Goal: Task Accomplishment & Management: Complete application form

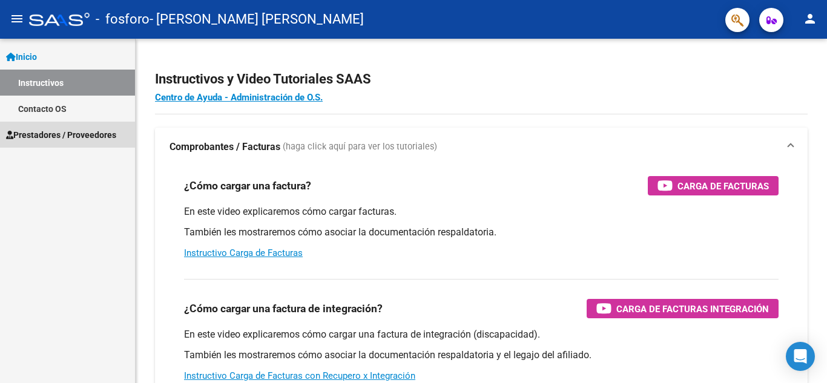
click at [69, 127] on link "Prestadores / Proveedores" at bounding box center [67, 135] width 135 height 26
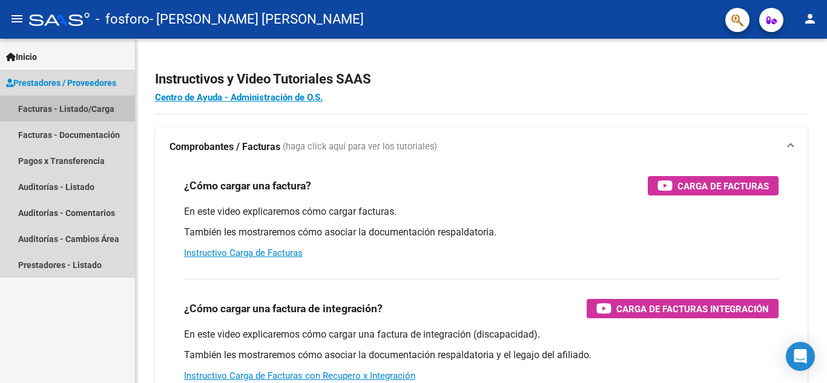
click at [64, 114] on link "Facturas - Listado/Carga" at bounding box center [67, 109] width 135 height 26
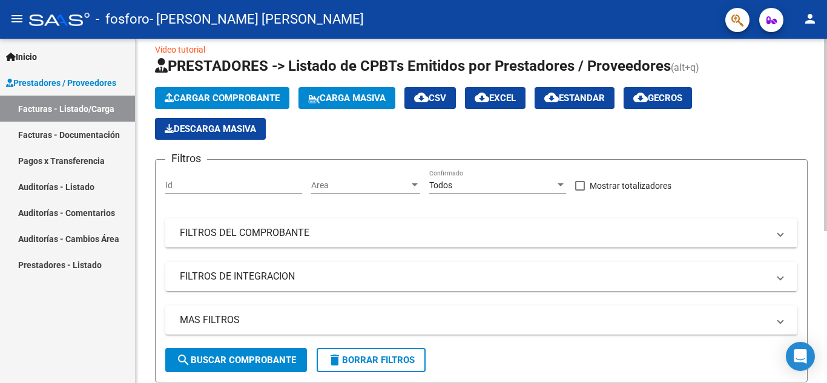
click at [827, 104] on div at bounding box center [825, 143] width 3 height 193
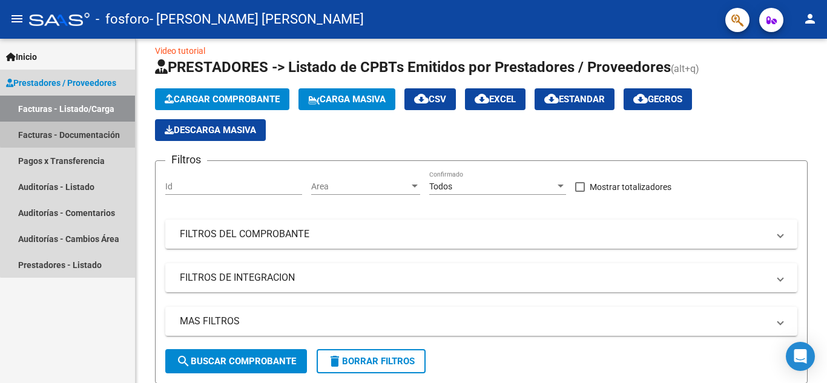
click at [101, 131] on link "Facturas - Documentación" at bounding box center [67, 135] width 135 height 26
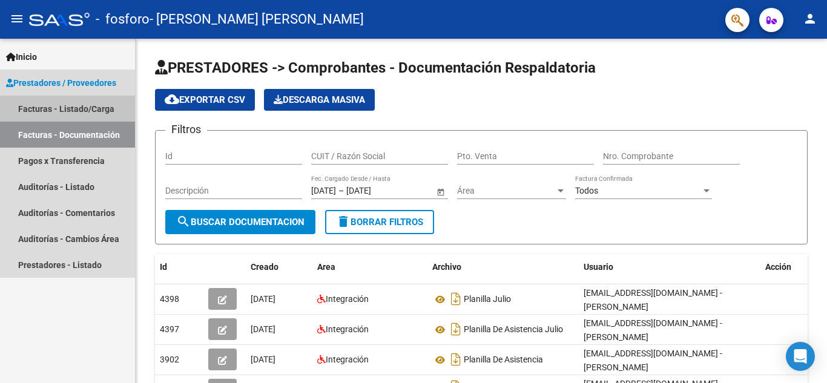
click at [81, 111] on link "Facturas - Listado/Carga" at bounding box center [67, 109] width 135 height 26
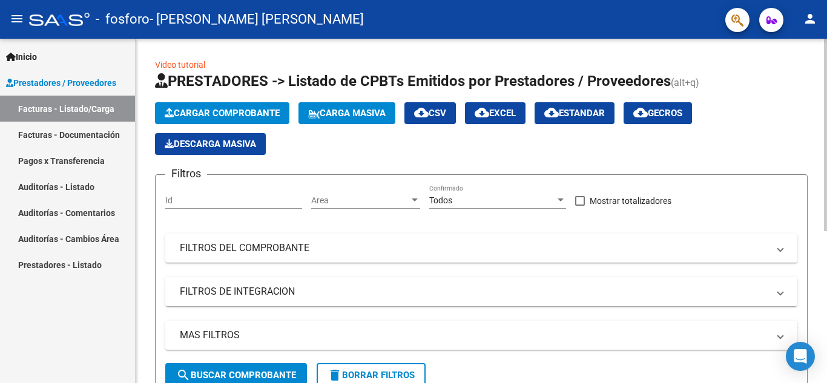
click at [220, 199] on input "Id" at bounding box center [233, 201] width 137 height 10
click at [343, 200] on span "Area" at bounding box center [360, 201] width 98 height 10
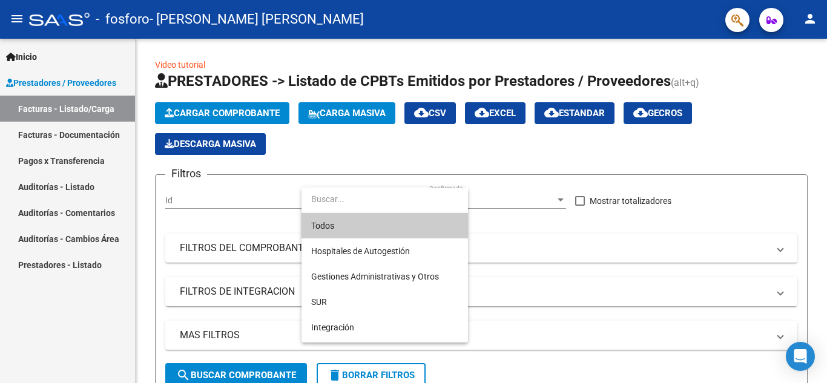
click at [260, 203] on div at bounding box center [413, 191] width 827 height 383
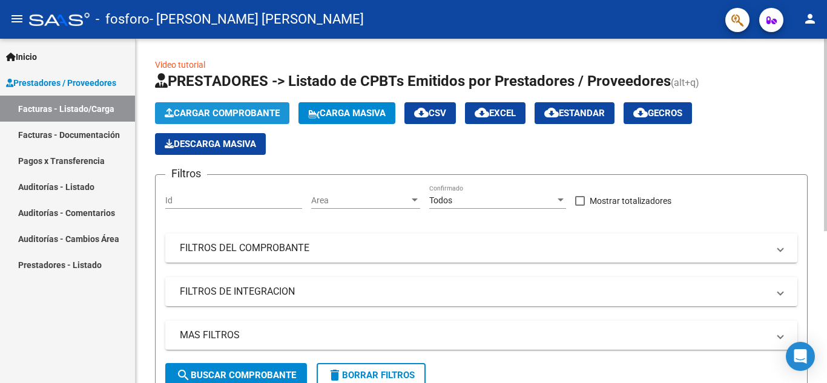
click at [200, 115] on span "Cargar Comprobante" at bounding box center [222, 113] width 115 height 11
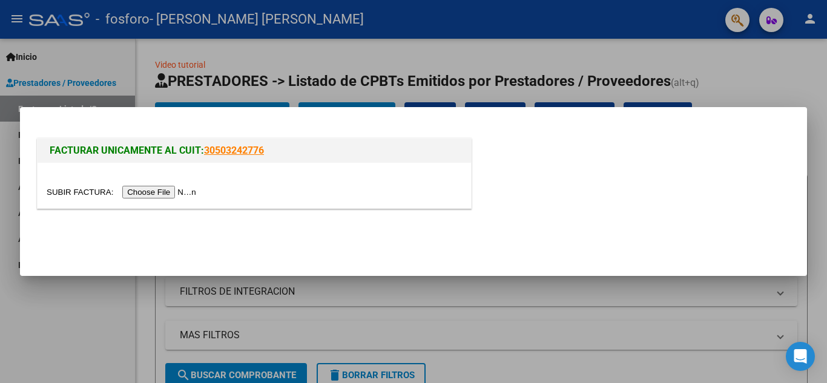
click at [185, 194] on input "file" at bounding box center [123, 192] width 153 height 13
click at [494, 30] on div at bounding box center [413, 191] width 827 height 383
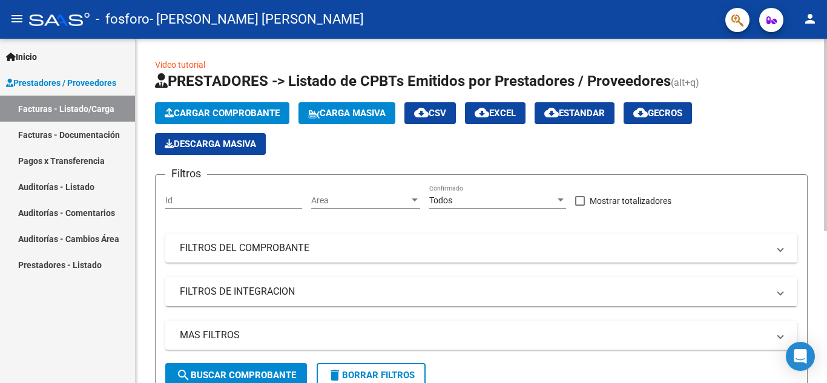
click at [796, 59] on div "Video tutorial PRESTADORES -> Listado de CPBTs Emitidos por Prestadores / Prove…" at bounding box center [483, 342] width 695 height 607
click at [279, 104] on button "Cargar Comprobante" at bounding box center [222, 113] width 134 height 22
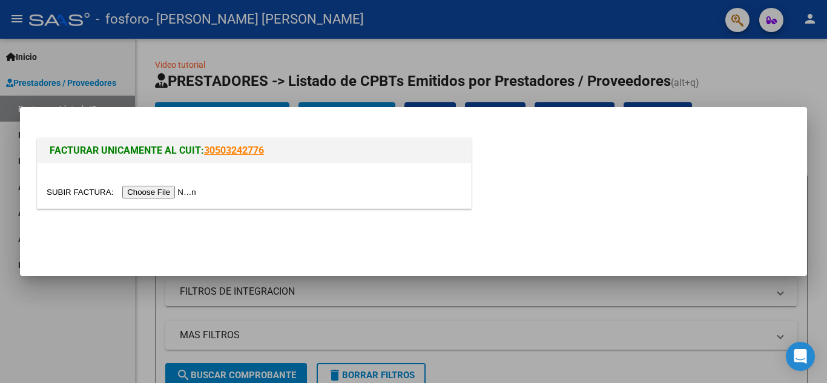
click at [196, 186] on input "file" at bounding box center [123, 192] width 153 height 13
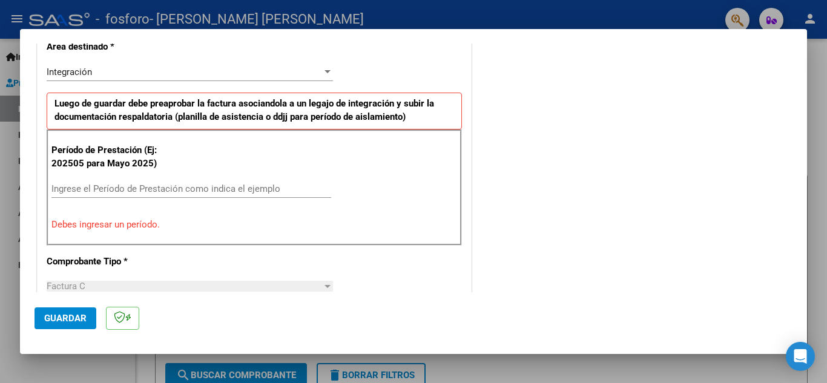
scroll to position [295, 0]
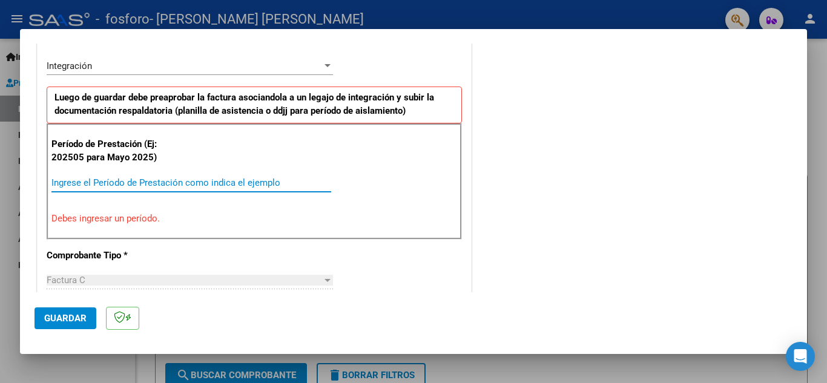
click at [138, 181] on input "Ingrese el Período de Prestación como indica el ejemplo" at bounding box center [191, 182] width 280 height 11
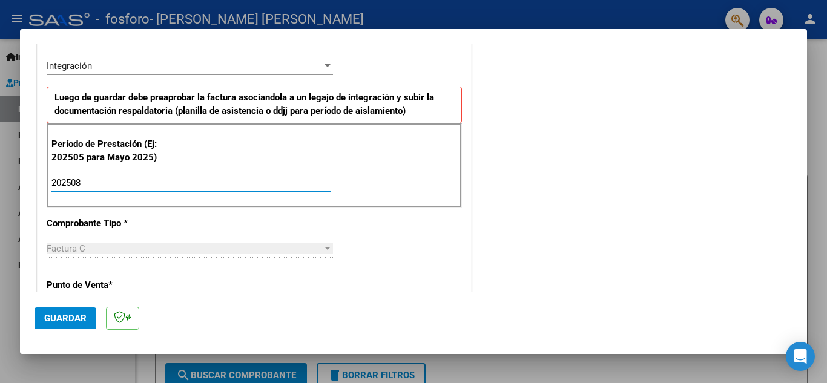
type input "202508"
click at [351, 203] on div "Período de Prestación (Ej: 202505 para Mayo 2025) 202508 Ingrese el Período de …" at bounding box center [254, 166] width 415 height 85
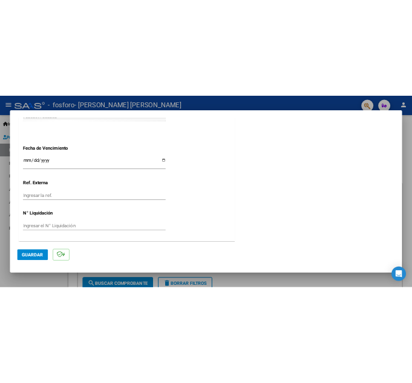
scroll to position [817, 0]
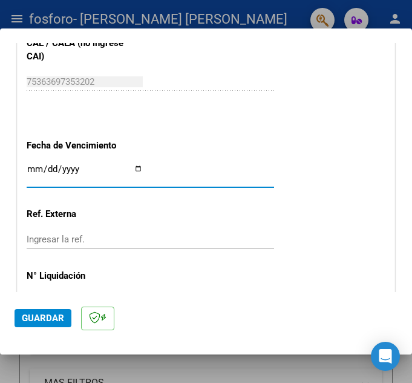
click at [134, 170] on input "Ingresar la fecha" at bounding box center [85, 173] width 116 height 19
type input "[DATE]"
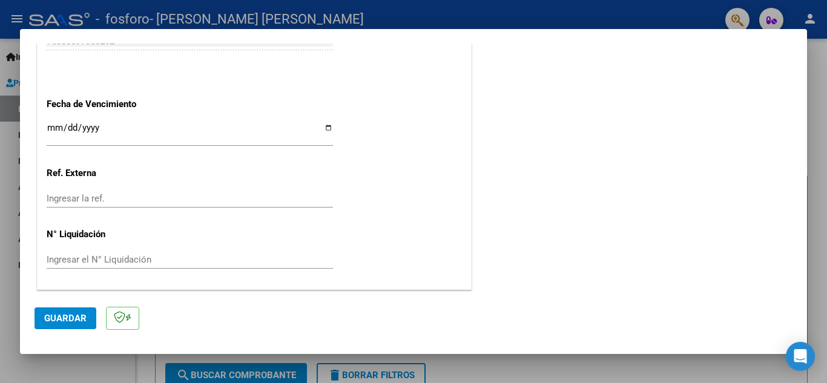
click at [71, 317] on span "Guardar" at bounding box center [65, 318] width 42 height 11
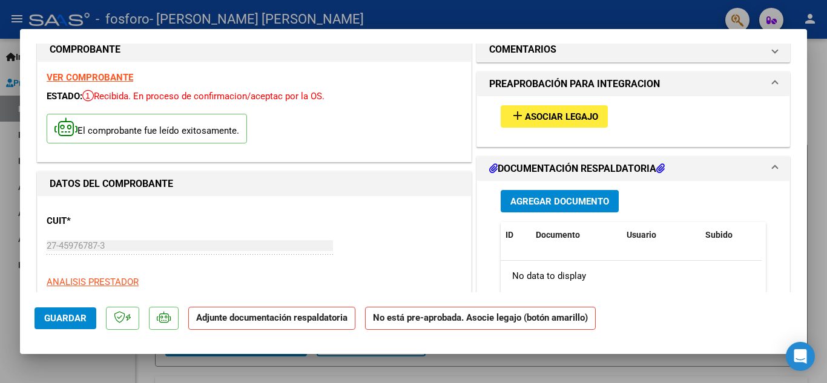
scroll to position [0, 0]
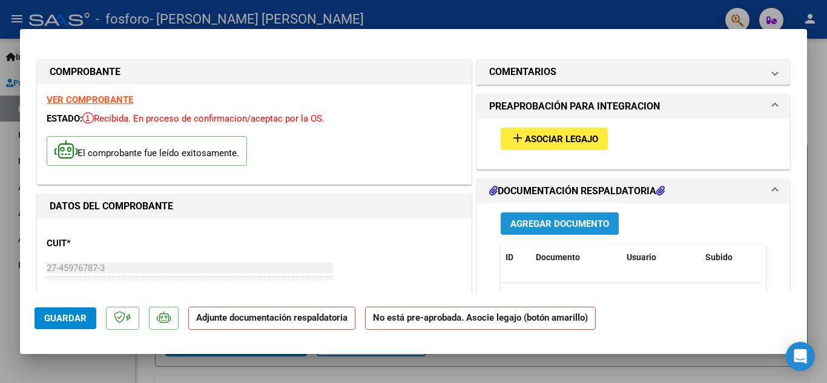
click at [555, 225] on span "Agregar Documento" at bounding box center [559, 224] width 99 height 11
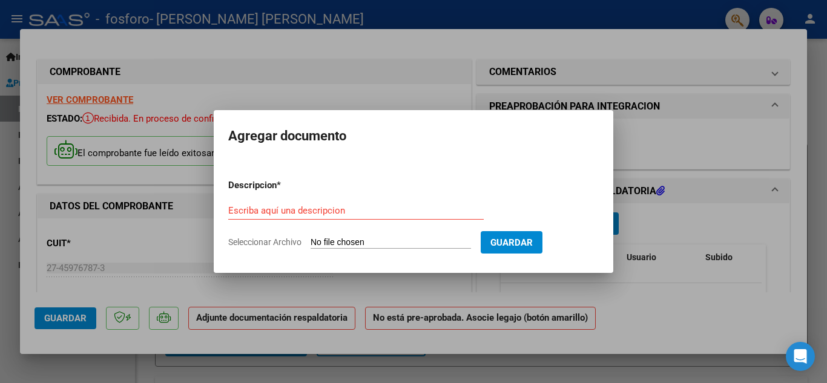
click at [380, 236] on form "Descripcion * Escriba aquí una descripcion Seleccionar Archivo Guardar" at bounding box center [413, 214] width 371 height 88
click at [332, 242] on input "Seleccionar Archivo" at bounding box center [391, 243] width 160 height 12
type input "C:\fakepath\agosto.pdf"
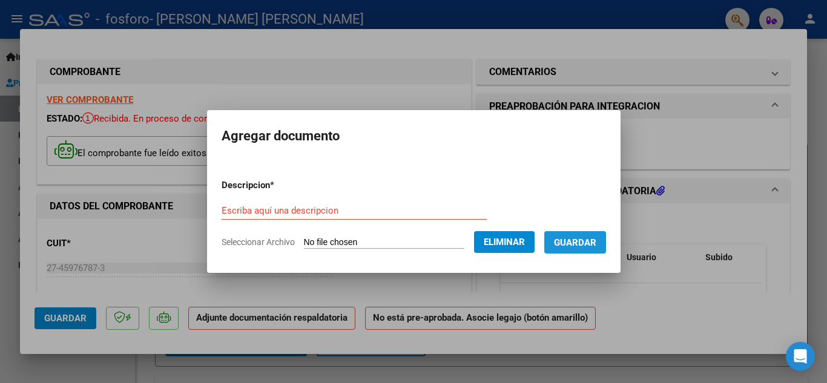
click at [594, 237] on span "Guardar" at bounding box center [575, 242] width 42 height 11
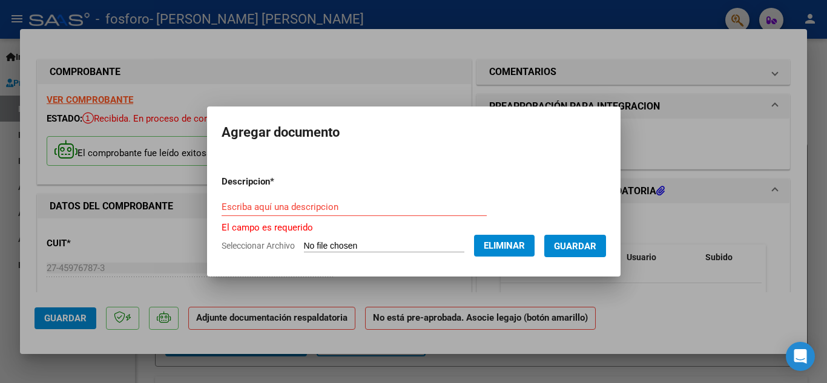
click at [412, 199] on div "Escriba aquí una descripcion" at bounding box center [354, 207] width 265 height 18
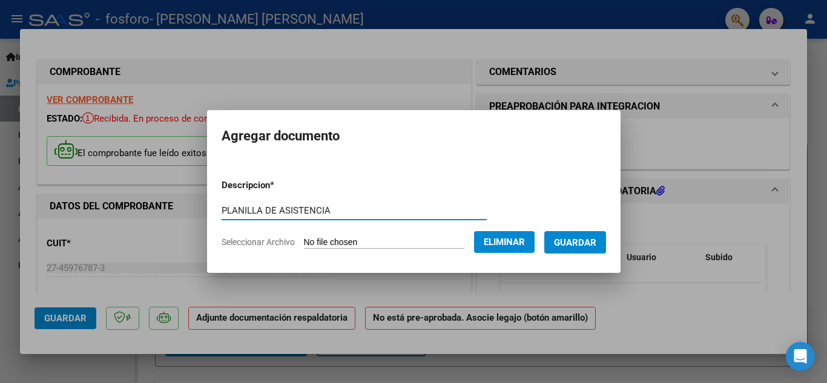
type input "PLANILLA DE ASISTENCIA"
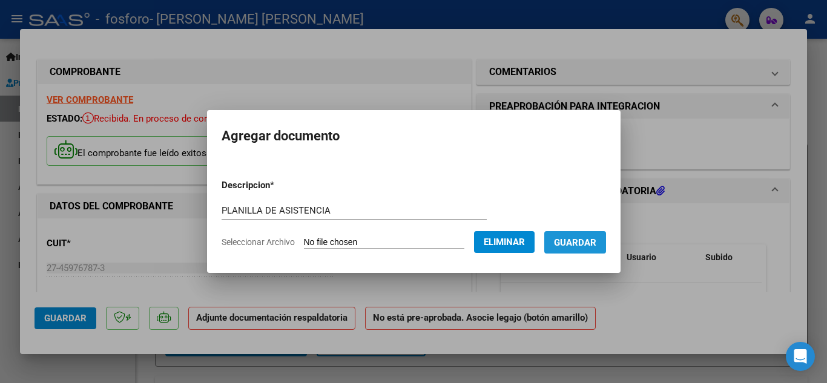
click at [594, 243] on span "Guardar" at bounding box center [575, 242] width 42 height 11
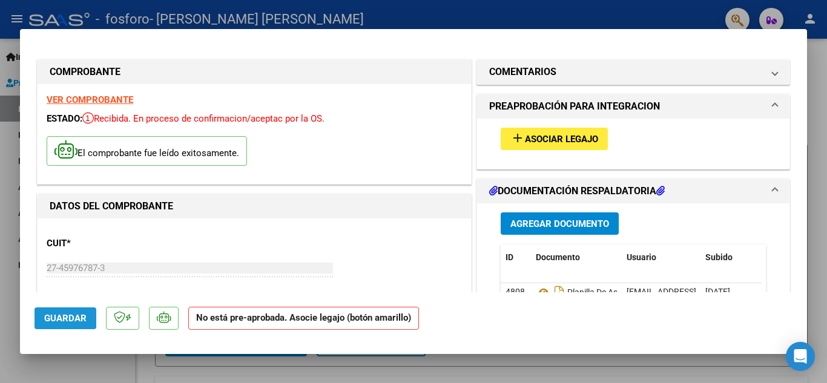
click at [68, 315] on span "Guardar" at bounding box center [65, 318] width 42 height 11
click at [75, 318] on span "Guardar" at bounding box center [65, 318] width 42 height 11
click at [653, 1] on div at bounding box center [413, 191] width 827 height 383
type input "$ 0,00"
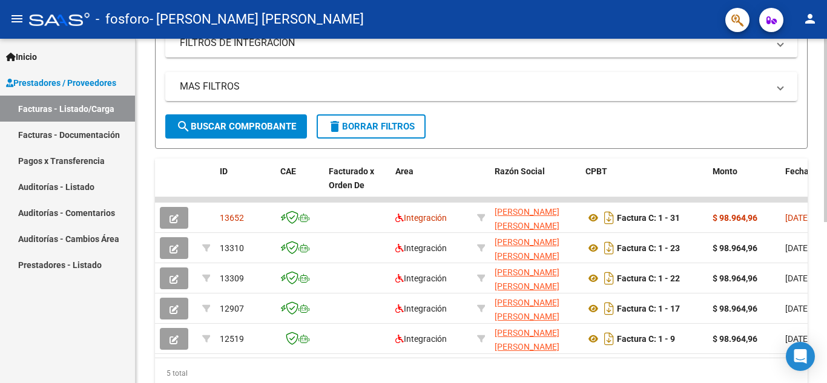
scroll to position [250, 0]
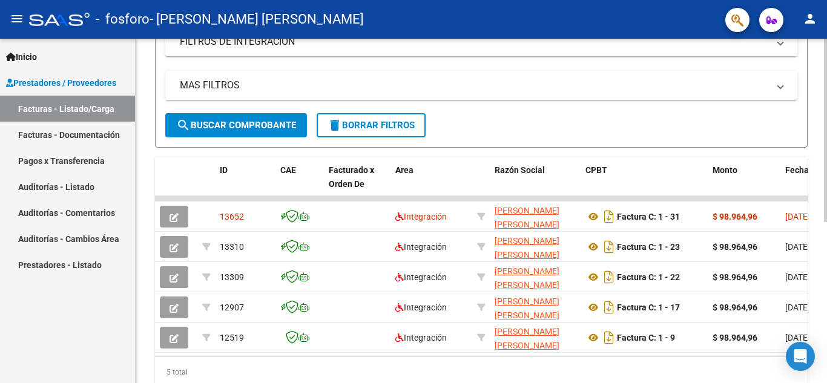
click at [825, 208] on div at bounding box center [825, 267] width 3 height 183
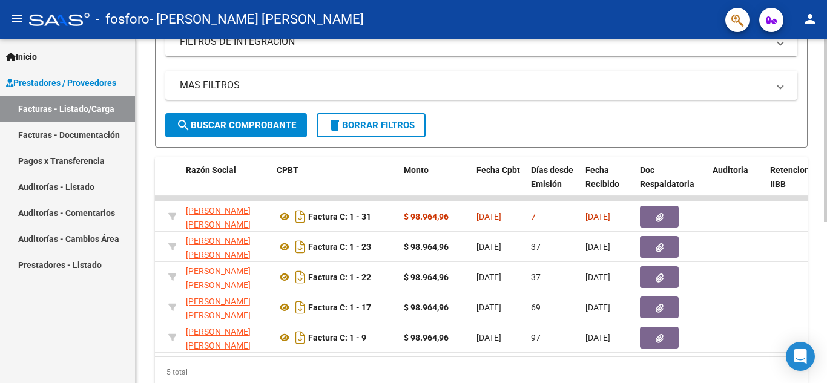
scroll to position [0, 0]
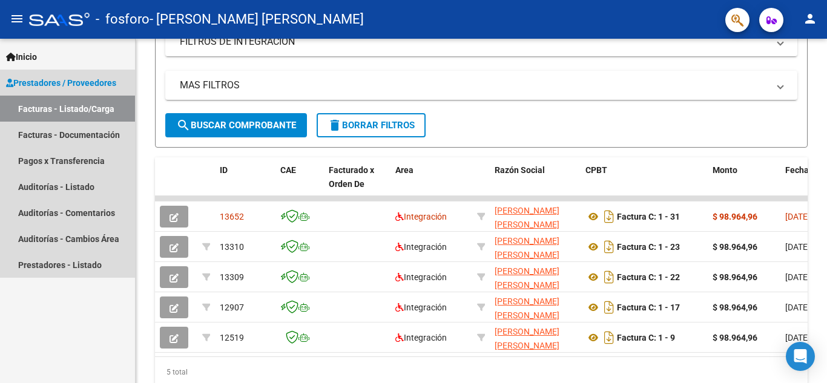
click at [51, 104] on link "Facturas - Listado/Carga" at bounding box center [67, 109] width 135 height 26
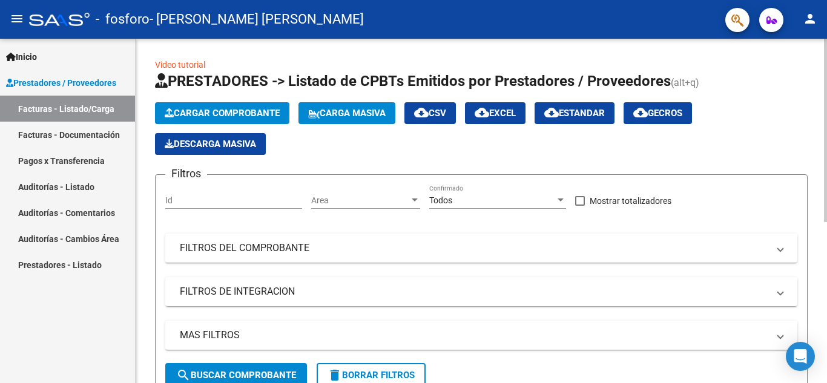
click at [827, 18] on div "menu - fosforo - [PERSON_NAME] [PERSON_NAME] person Inicio Instructivos Contact…" at bounding box center [413, 191] width 827 height 383
click at [259, 110] on span "Cargar Comprobante" at bounding box center [222, 113] width 115 height 11
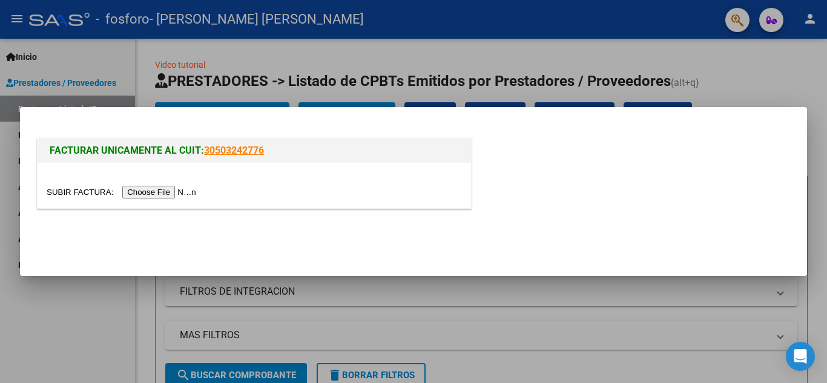
click at [153, 196] on input "file" at bounding box center [123, 192] width 153 height 13
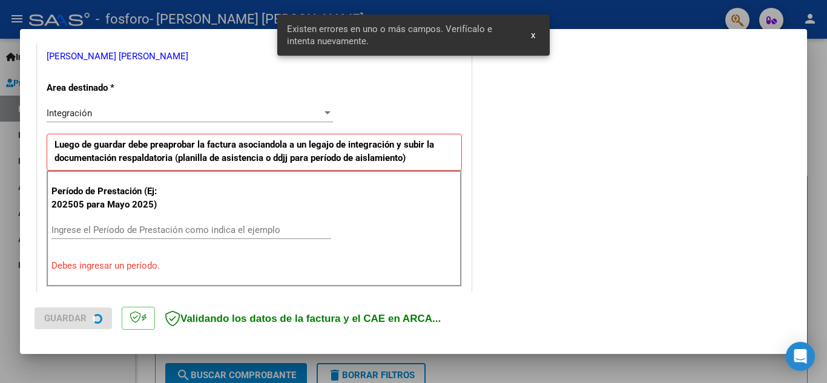
scroll to position [274, 0]
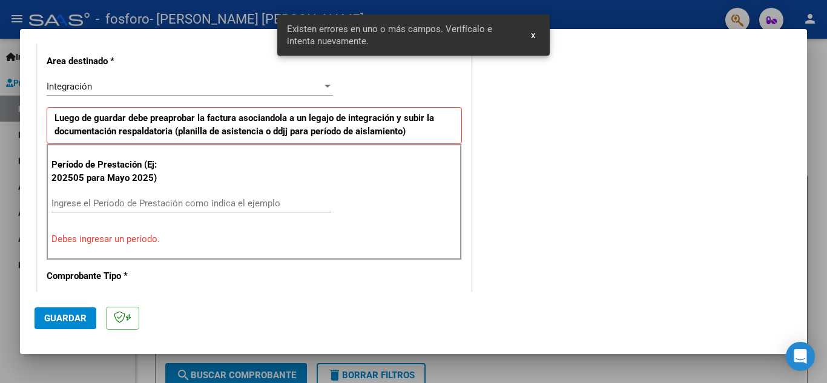
click at [154, 209] on div "Ingrese el Período de Prestación como indica el ejemplo" at bounding box center [191, 203] width 280 height 18
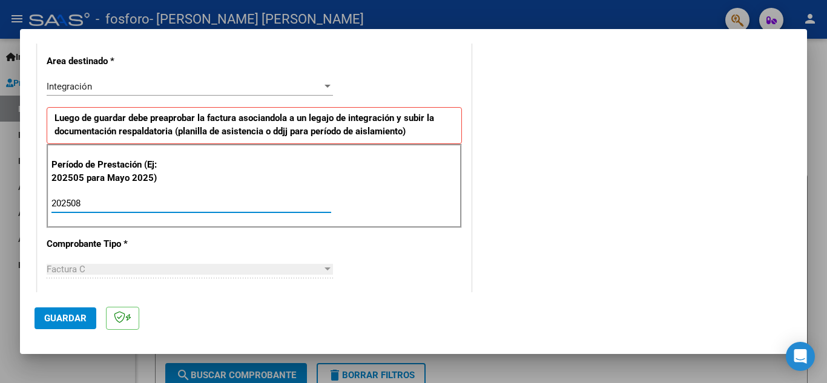
type input "202508"
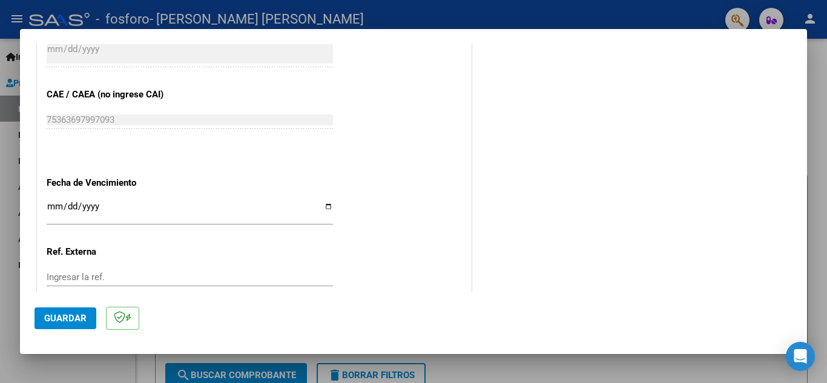
scroll to position [741, 0]
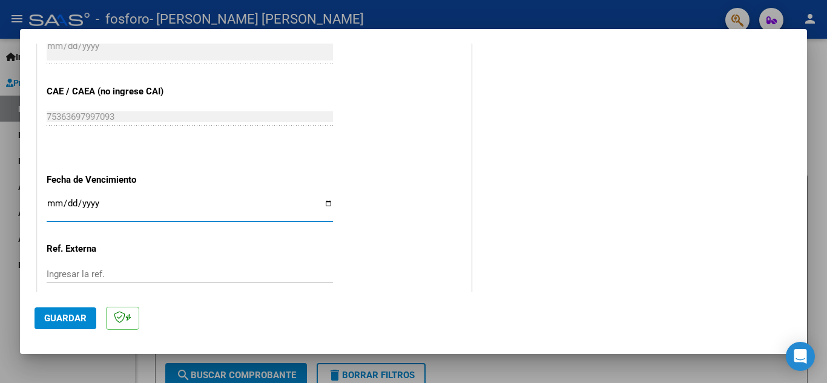
click at [319, 203] on input "Ingresar la fecha" at bounding box center [190, 208] width 286 height 19
click at [322, 203] on input "Ingresar la fecha" at bounding box center [190, 208] width 286 height 19
type input "[DATE]"
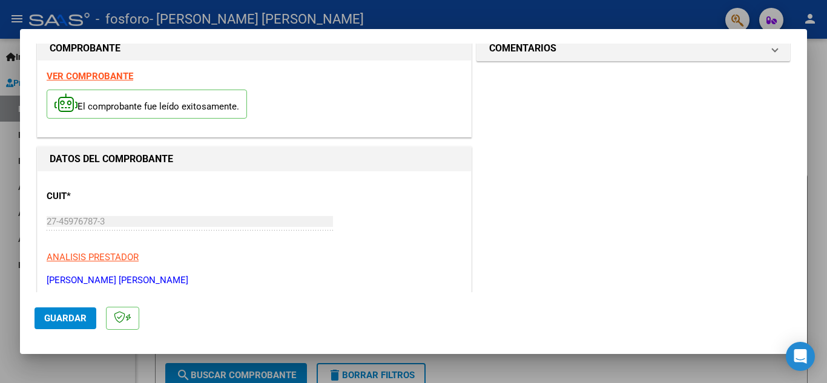
scroll to position [0, 0]
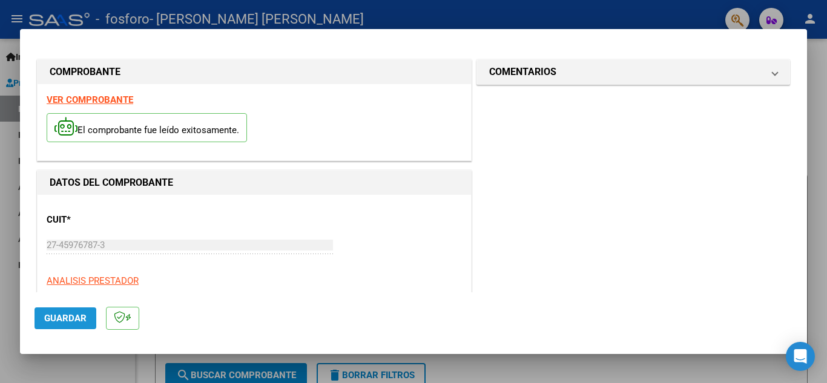
click at [53, 325] on button "Guardar" at bounding box center [66, 319] width 62 height 22
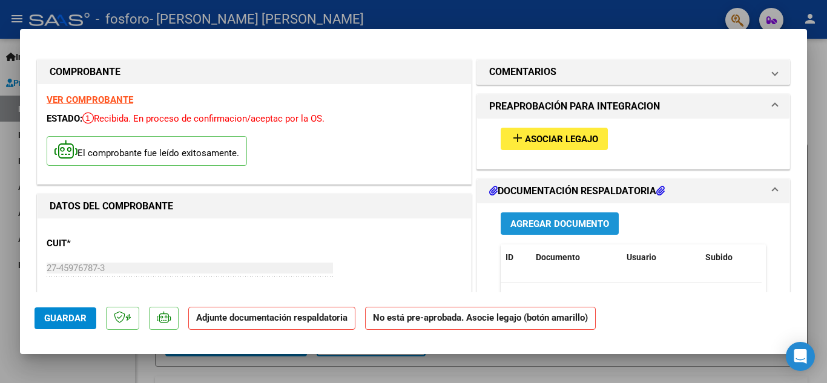
click at [540, 219] on span "Agregar Documento" at bounding box center [559, 224] width 99 height 11
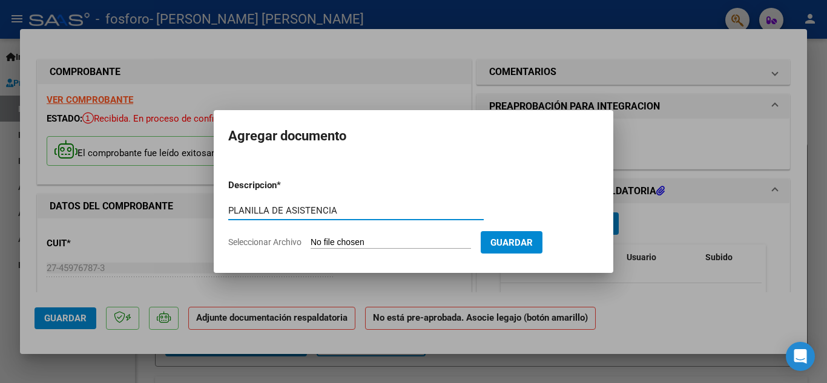
type input "PLANILLA DE ASISTENCIA"
click at [374, 240] on input "Seleccionar Archivo" at bounding box center [391, 243] width 160 height 12
type input "C:\fakepath\Planilla agosto.pdf"
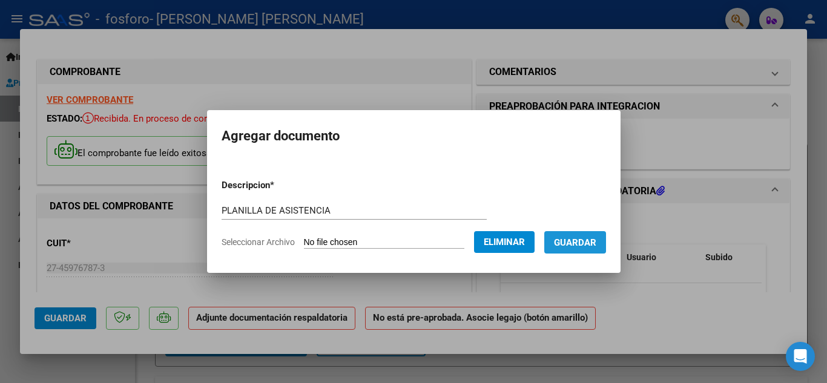
click at [592, 244] on span "Guardar" at bounding box center [575, 242] width 42 height 11
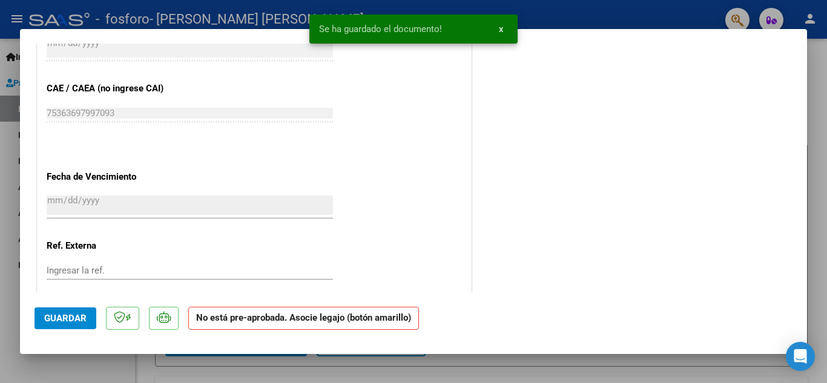
scroll to position [803, 0]
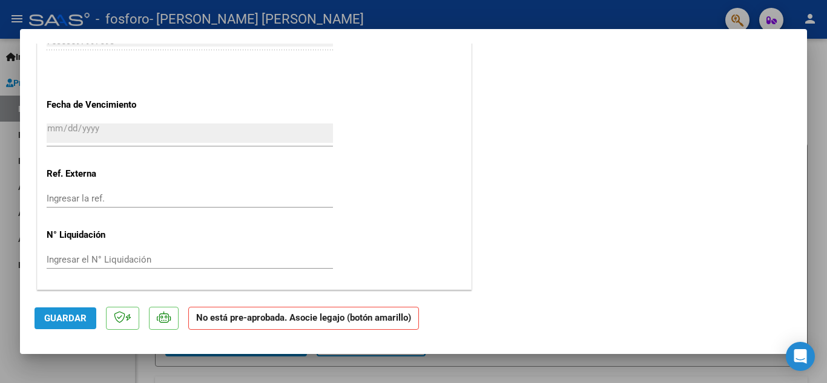
click at [58, 321] on span "Guardar" at bounding box center [65, 318] width 42 height 11
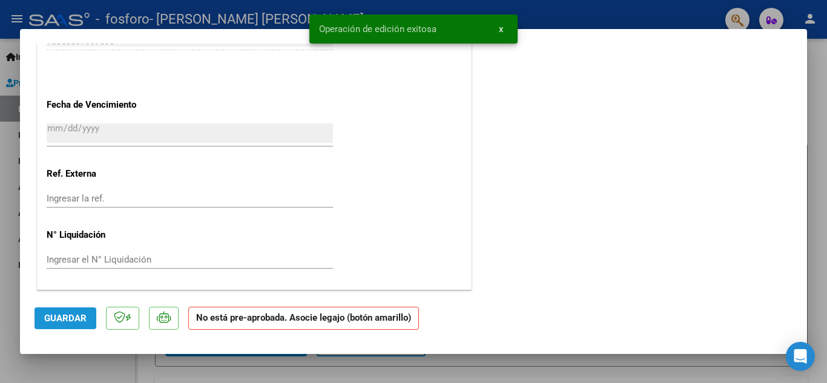
click at [58, 321] on span "Guardar" at bounding box center [65, 318] width 42 height 11
click at [827, 156] on div at bounding box center [413, 191] width 827 height 383
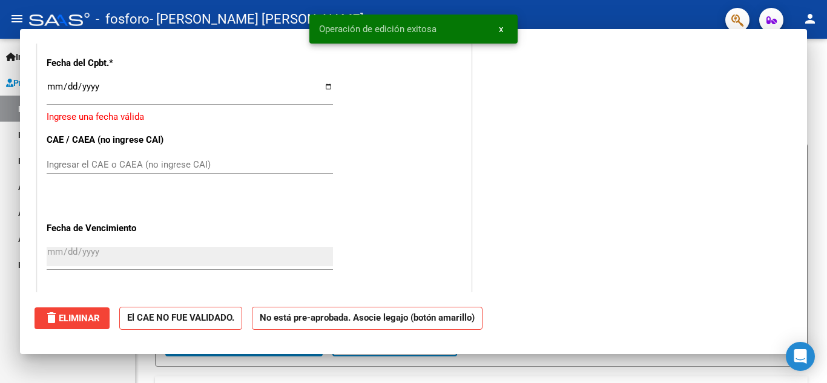
scroll to position [0, 0]
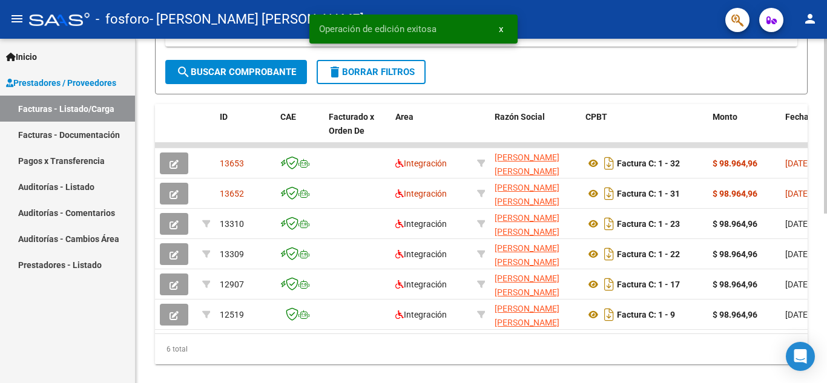
click at [825, 320] on div at bounding box center [825, 284] width 3 height 175
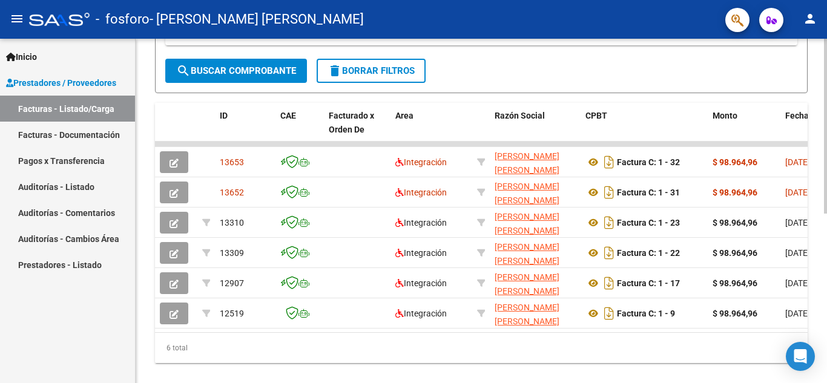
click at [827, 353] on div at bounding box center [825, 285] width 3 height 175
